Goal: Book appointment/travel/reservation

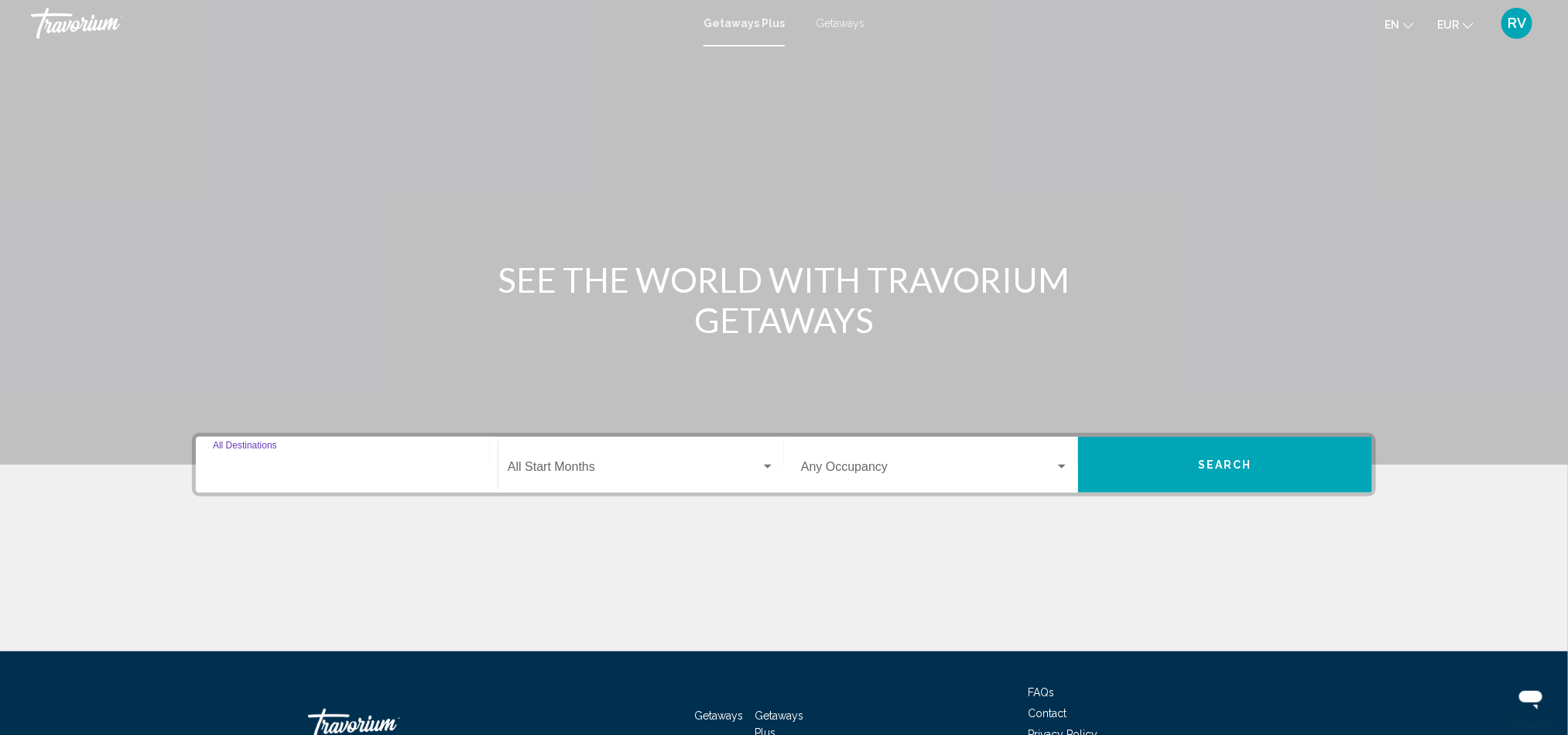
click at [268, 465] on input "Destination All Destinations" at bounding box center [346, 470] width 268 height 14
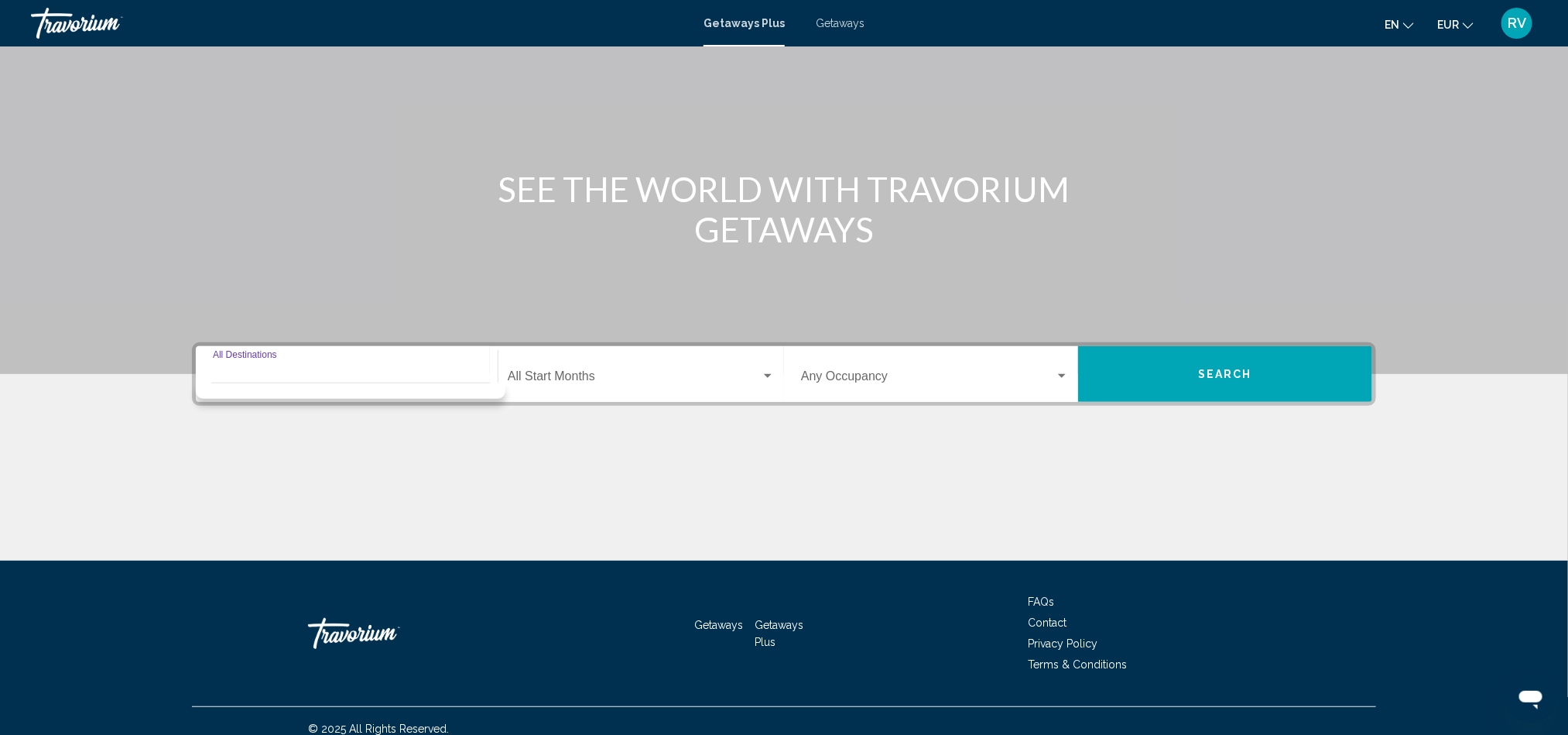
scroll to position [106, 0]
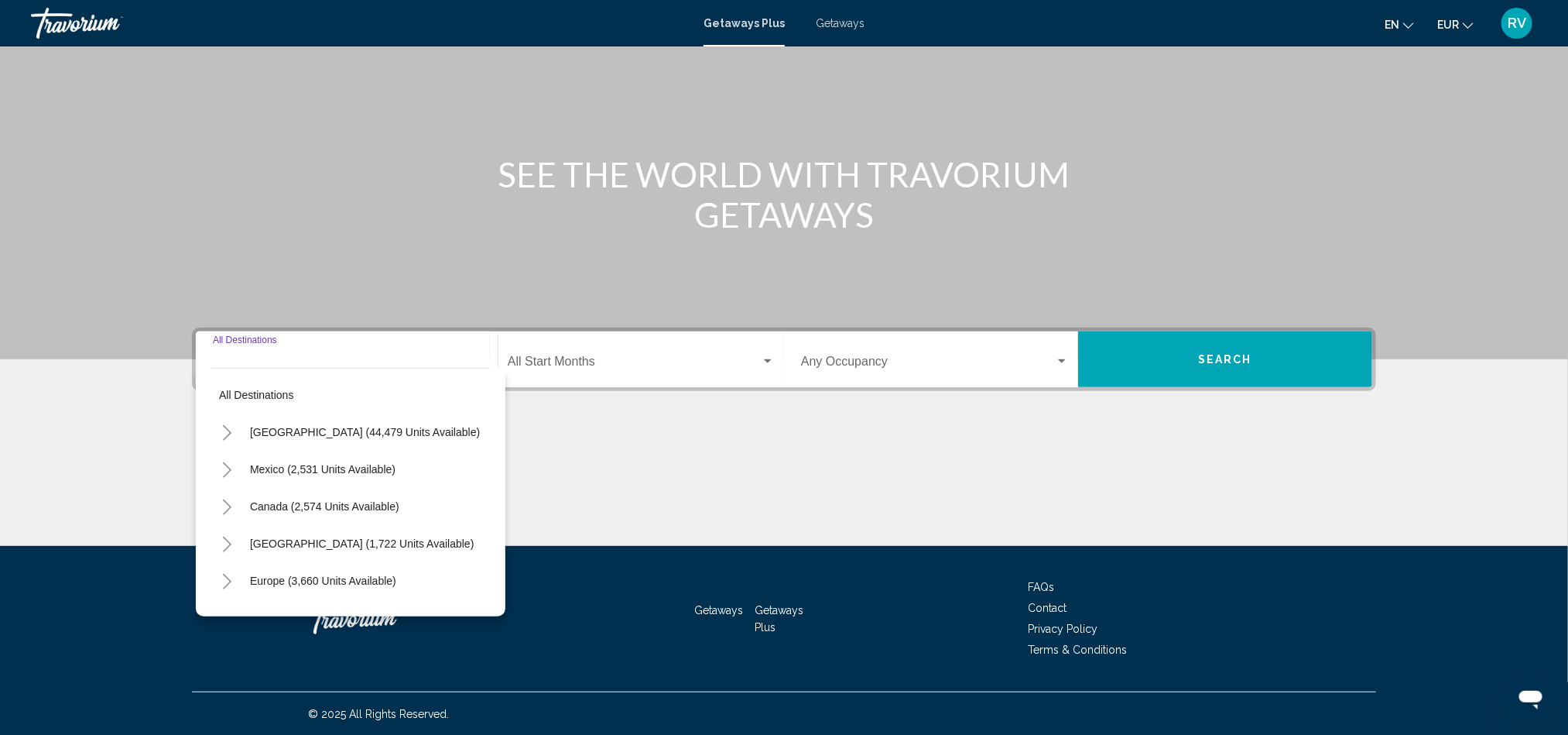
click at [304, 154] on div "SEE THE WORLD WITH TRAVORIUM GETAWAYS" at bounding box center [784, 194] width 1246 height 81
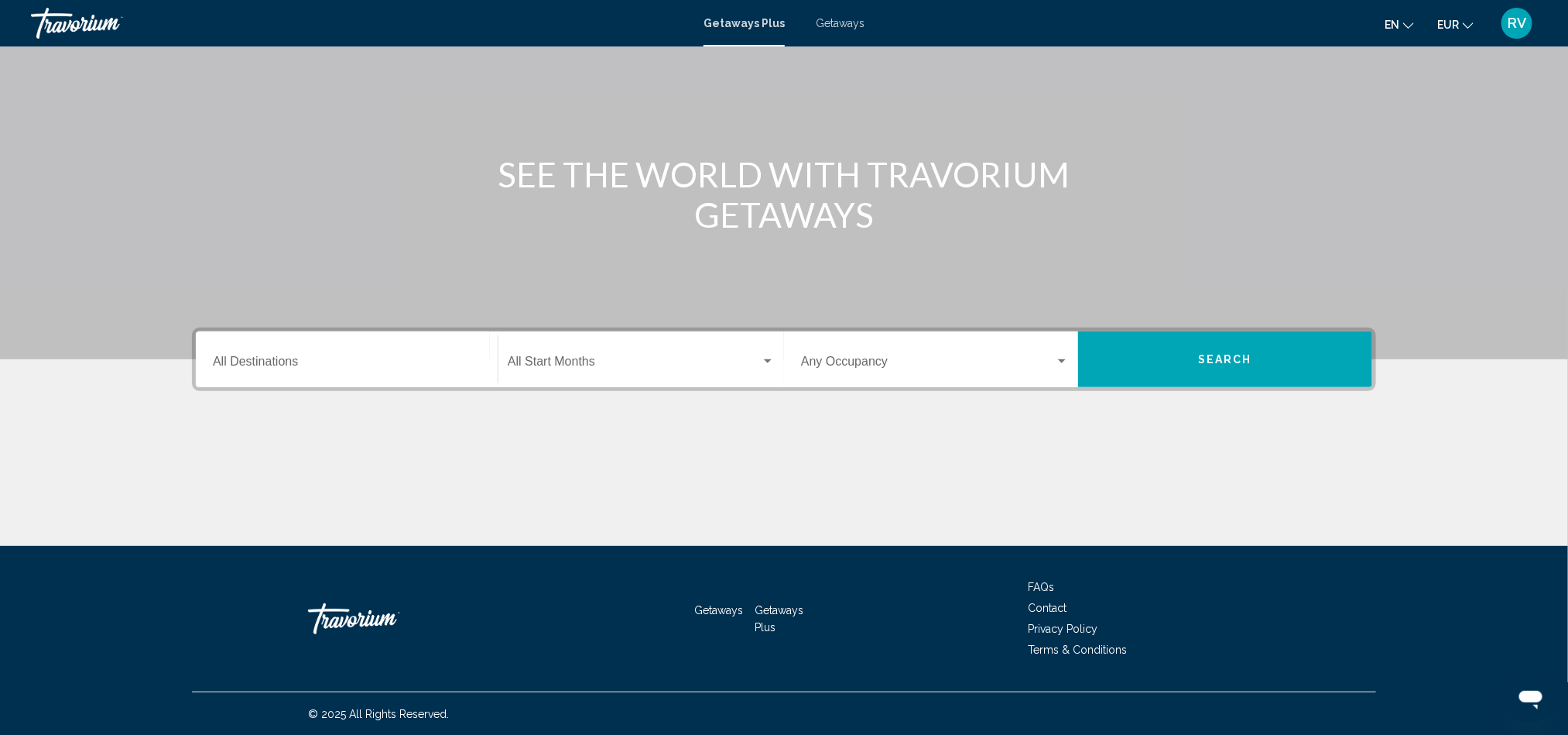
click at [837, 19] on span "Getaways" at bounding box center [839, 23] width 48 height 12
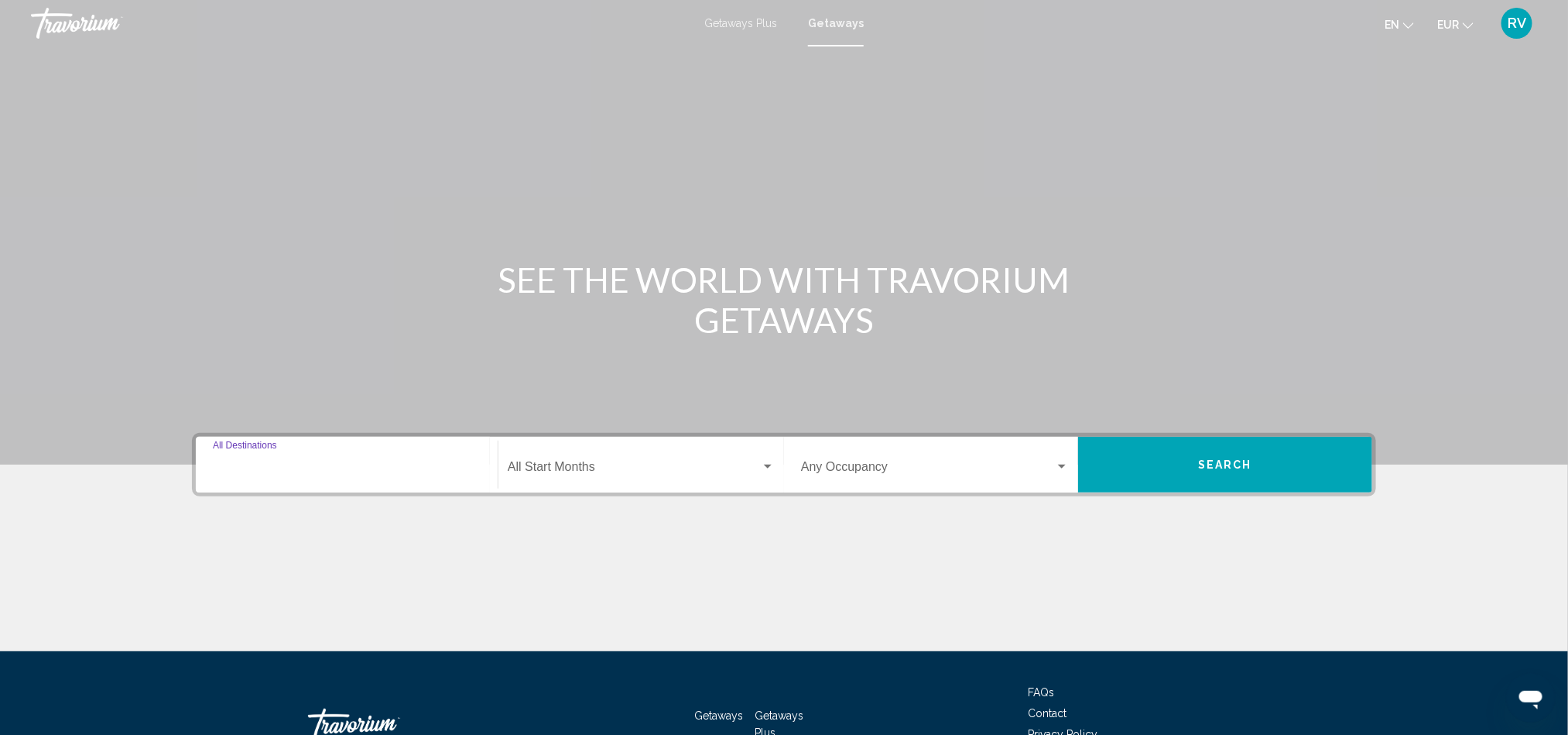
click at [258, 470] on input "Destination All Destinations" at bounding box center [346, 470] width 268 height 14
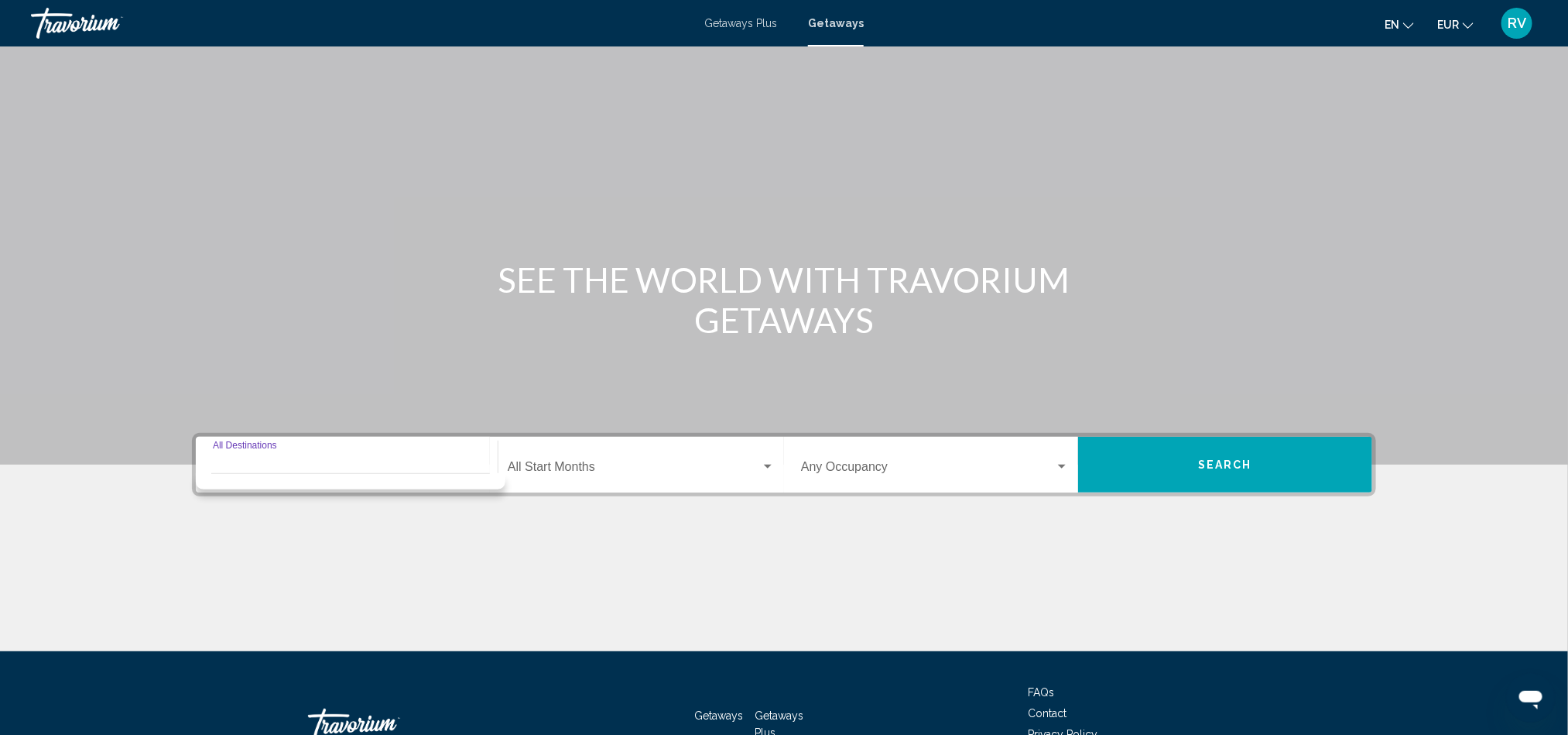
scroll to position [106, 0]
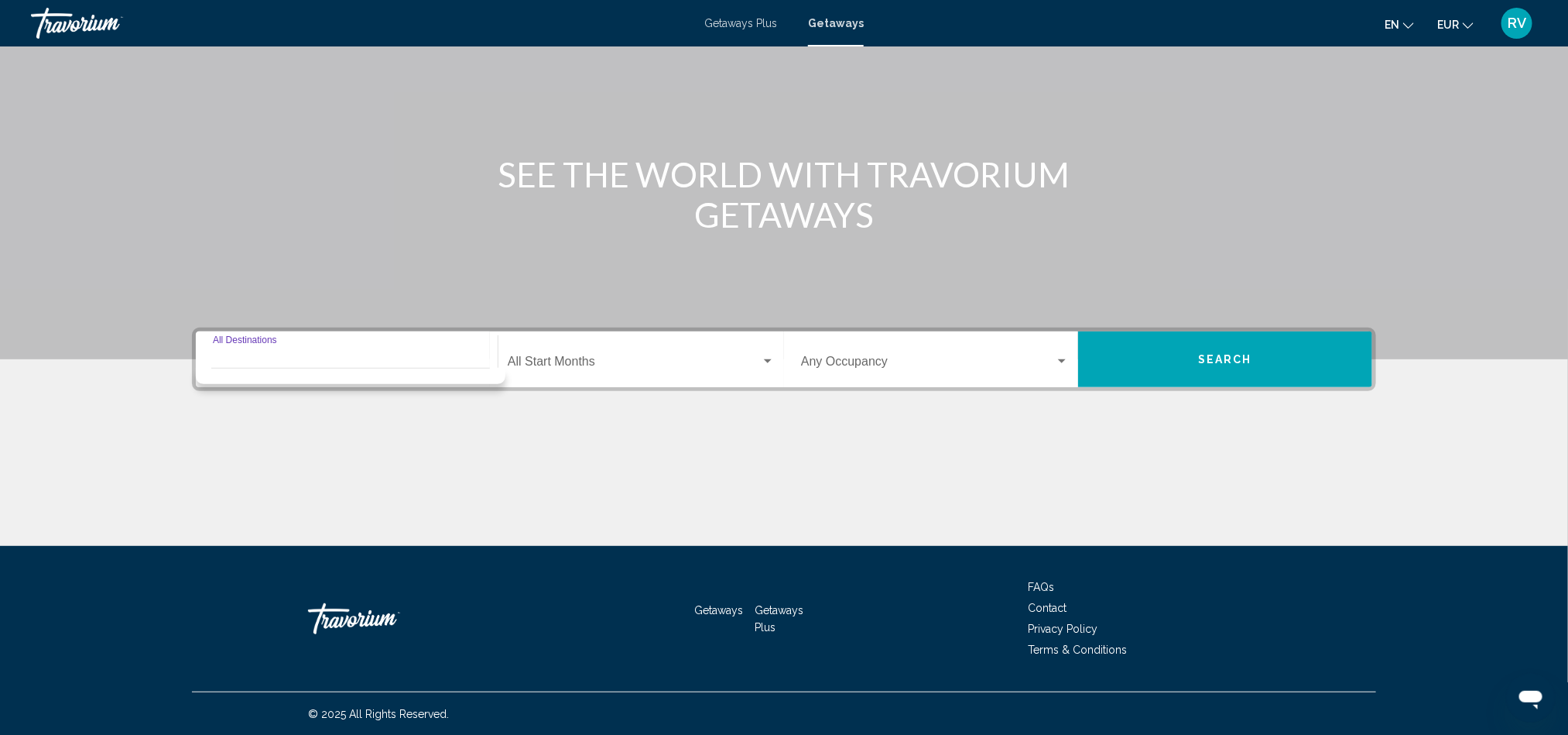
click at [258, 470] on div "Main content" at bounding box center [784, 488] width 1185 height 116
click at [258, 367] on input "Destination All Destinations" at bounding box center [346, 365] width 268 height 14
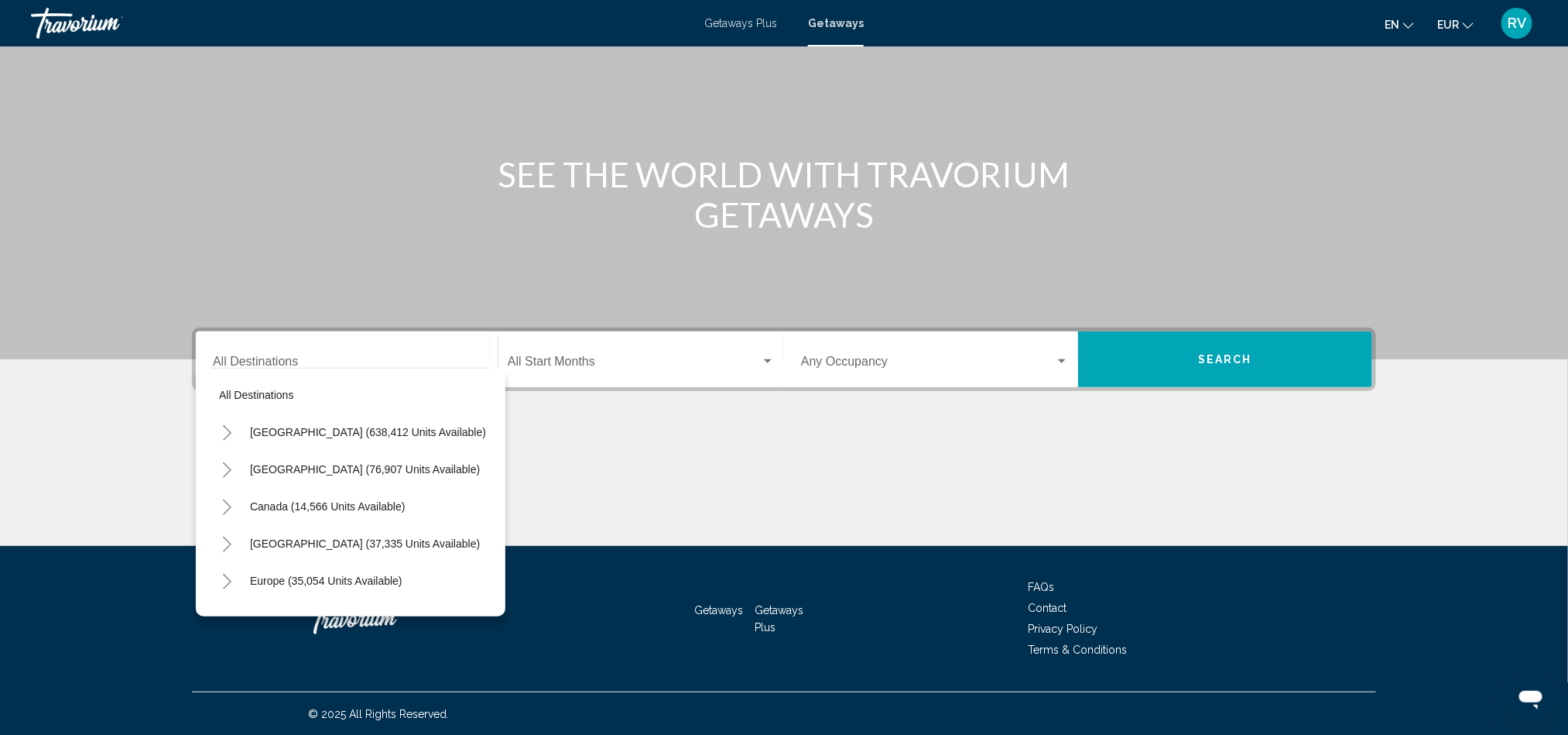
click at [258, 368] on mat-divider "Search widget" at bounding box center [350, 368] width 279 height 1
click at [254, 581] on span "Europe (35,054 units available)" at bounding box center [326, 581] width 153 height 12
type input "**********"
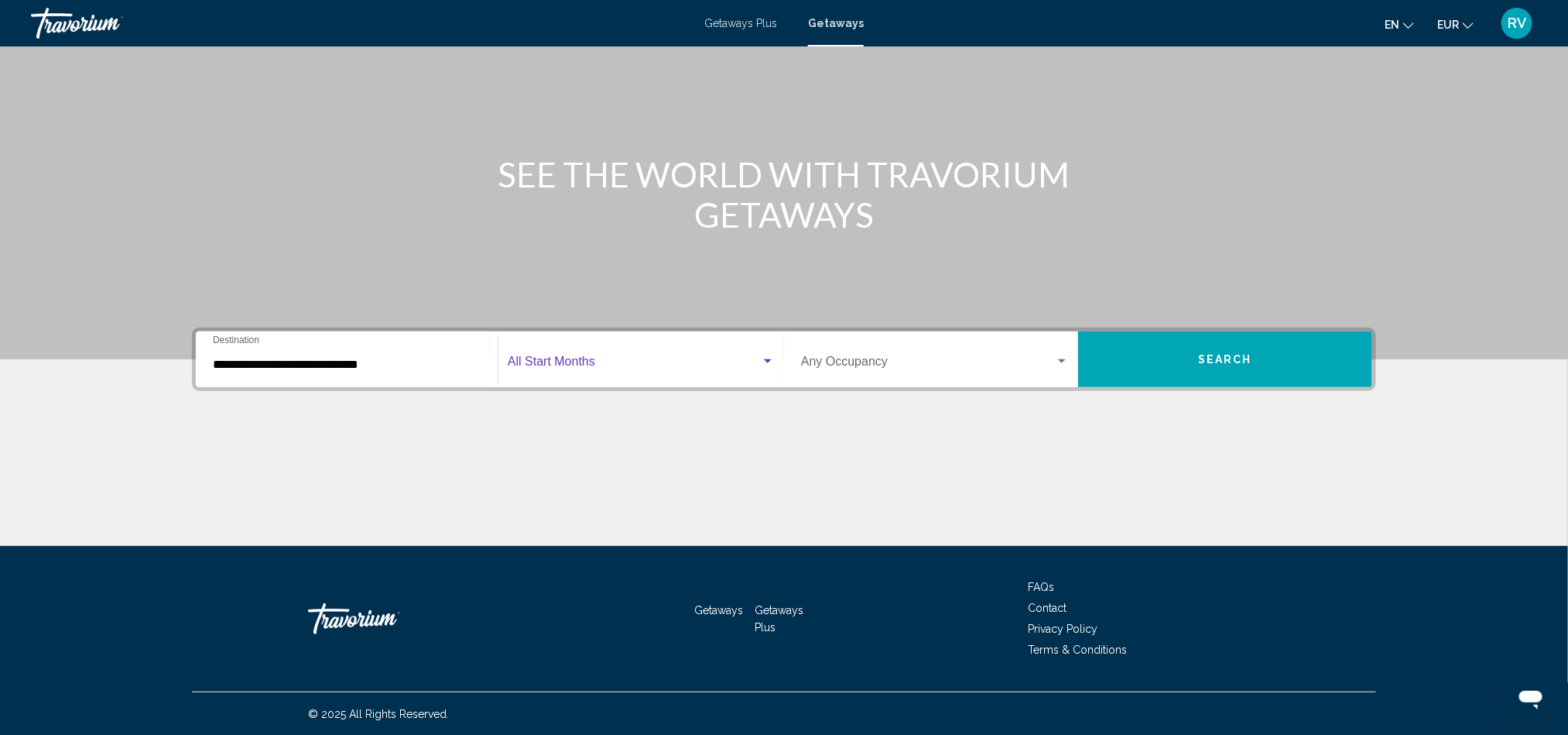
click at [581, 365] on span "Search widget" at bounding box center [635, 365] width 253 height 14
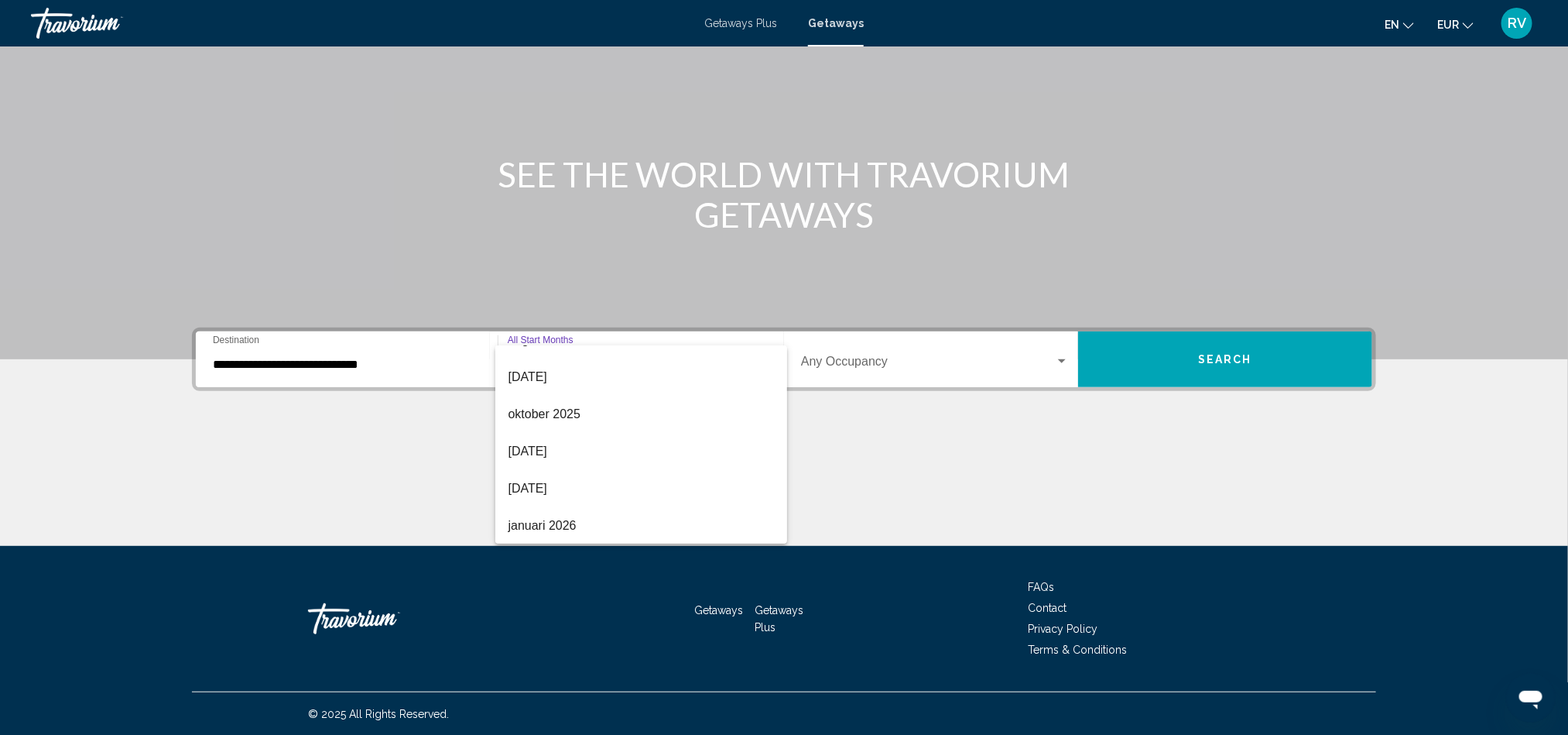
scroll to position [93, 0]
click at [567, 532] on span "februari 2026" at bounding box center [642, 531] width 267 height 37
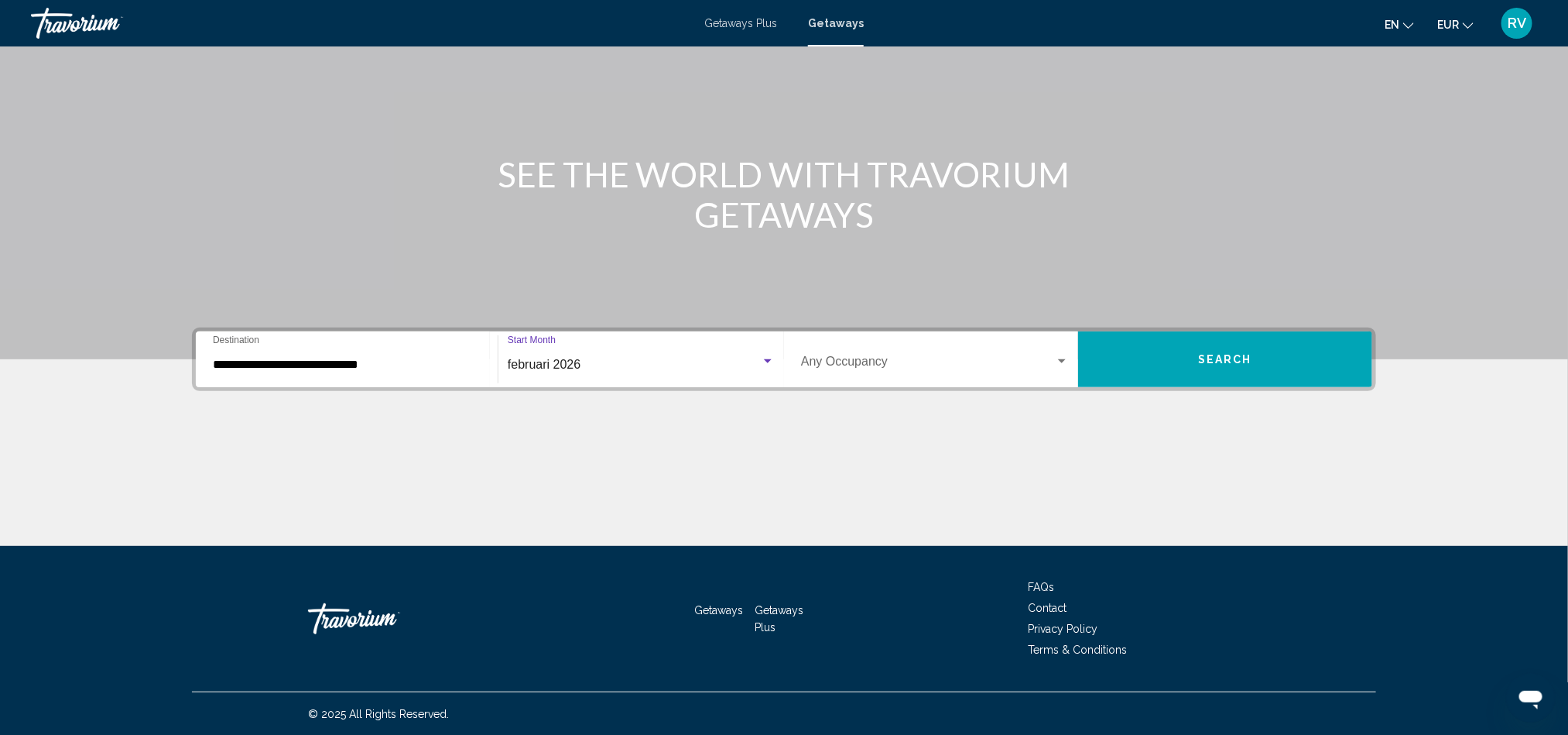
scroll to position [98, 0]
click at [864, 360] on span "Search widget" at bounding box center [928, 365] width 254 height 14
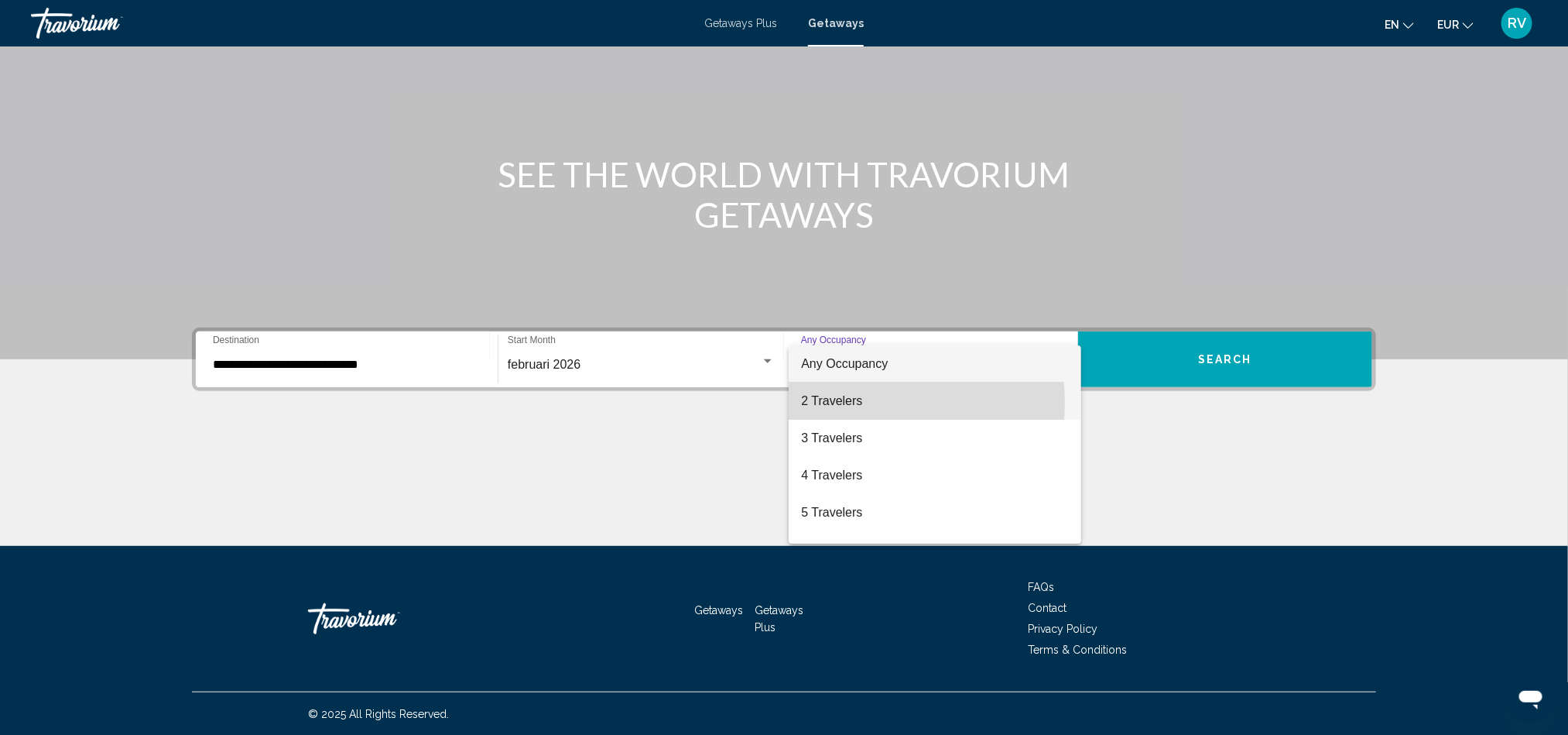
click at [839, 403] on span "2 Travelers" at bounding box center [935, 401] width 268 height 37
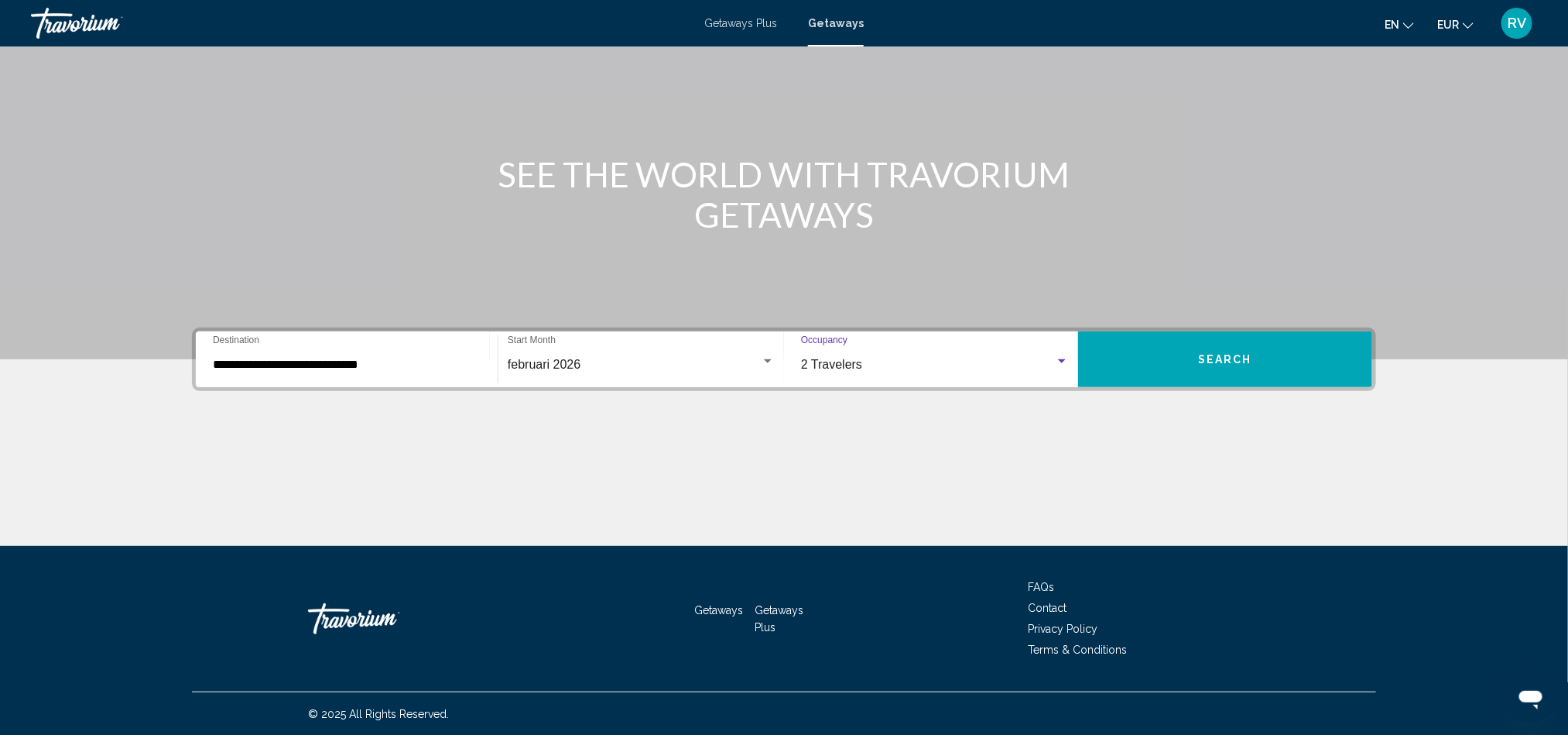
click at [1233, 355] on span "Search" at bounding box center [1225, 360] width 54 height 12
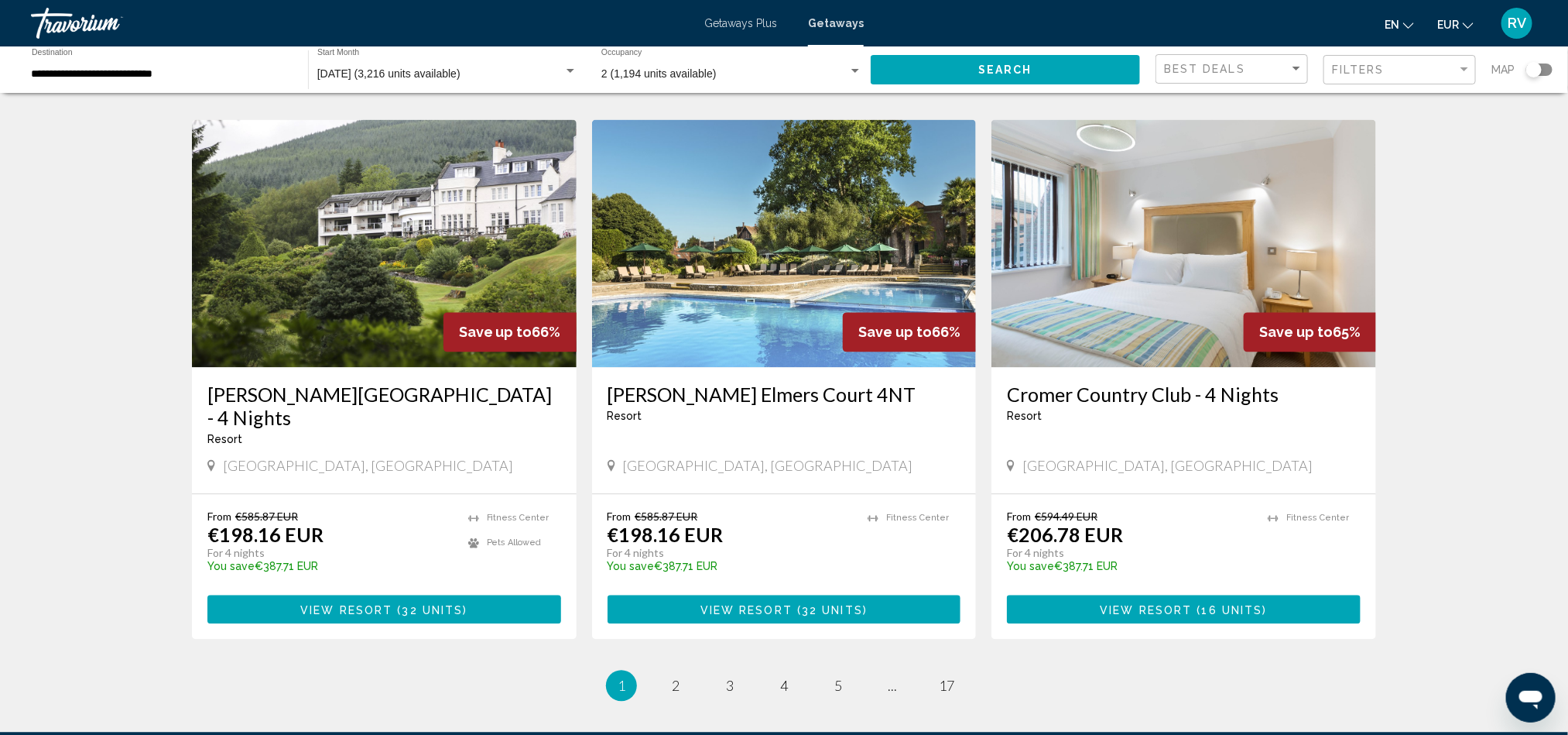
scroll to position [1672, 0]
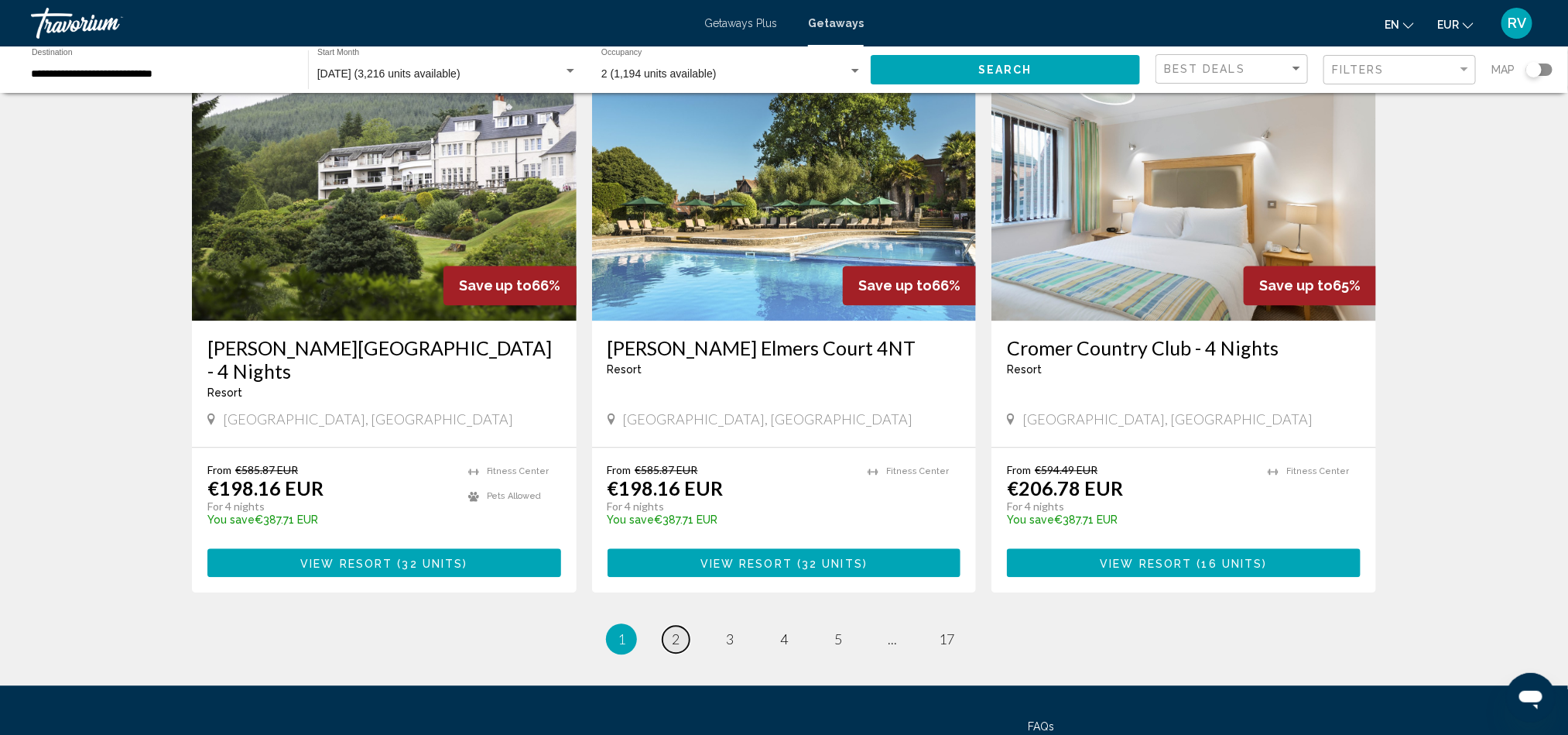
click at [677, 630] on span "2" at bounding box center [675, 638] width 8 height 17
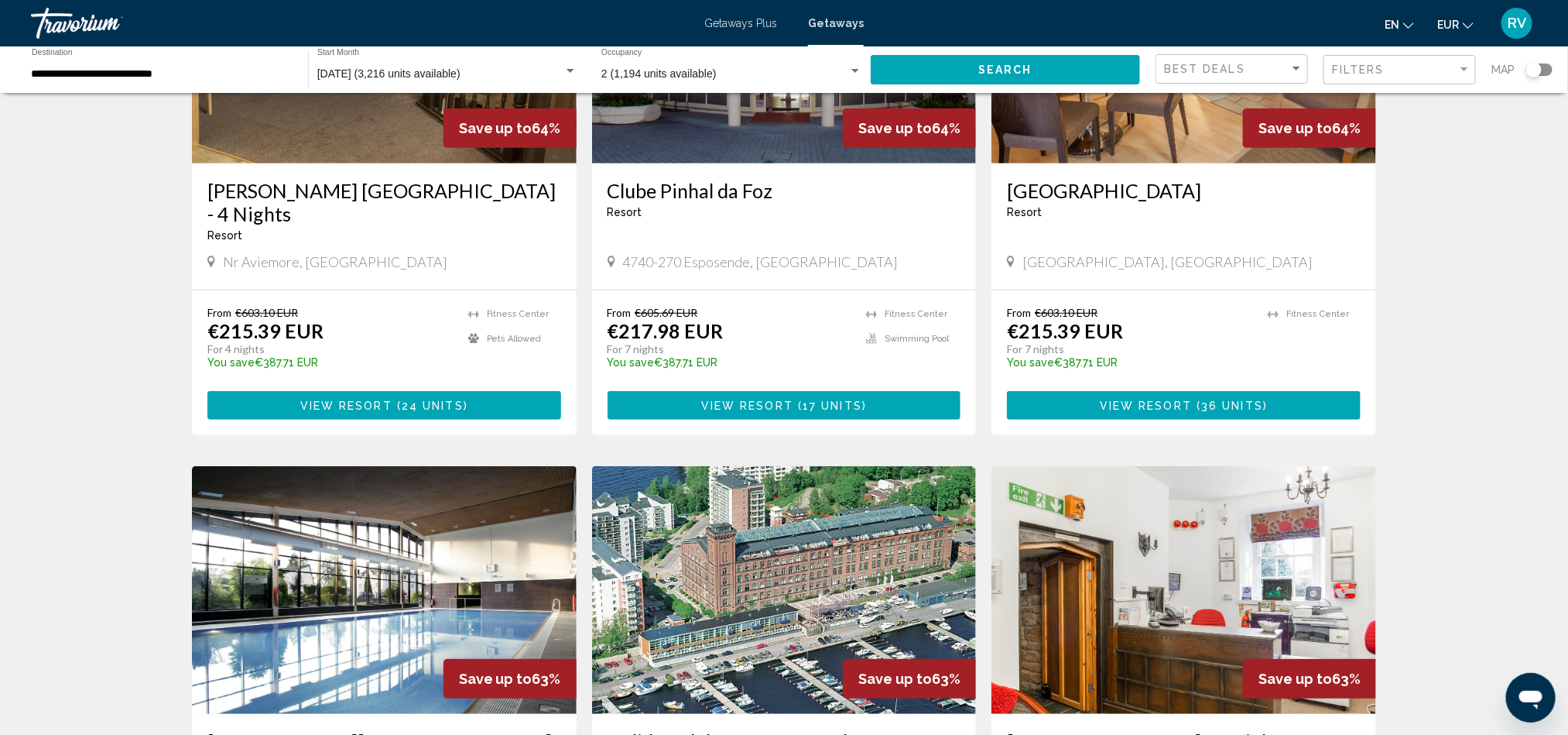
scroll to position [294, 0]
